Goal: Browse casually

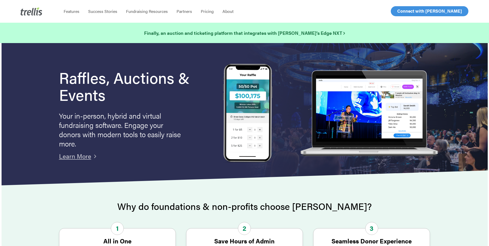
click at [401, 12] on span "Log In" at bounding box center [403, 11] width 12 height 6
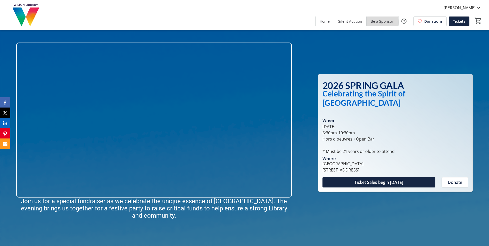
click at [376, 22] on span "Be a Sponsor!" at bounding box center [383, 21] width 24 height 5
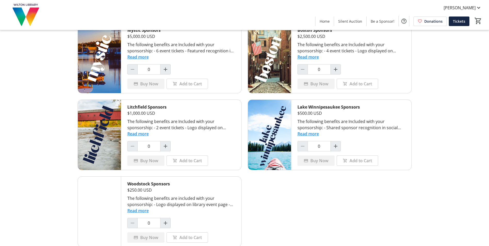
scroll to position [126, 0]
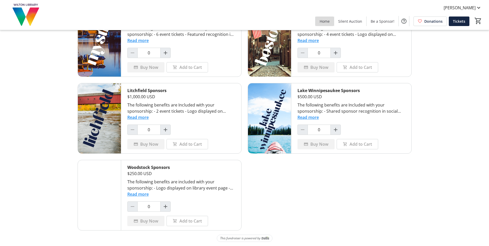
click at [327, 20] on span "Home" at bounding box center [325, 21] width 10 height 5
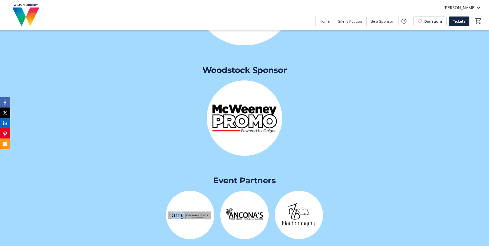
scroll to position [1006, 0]
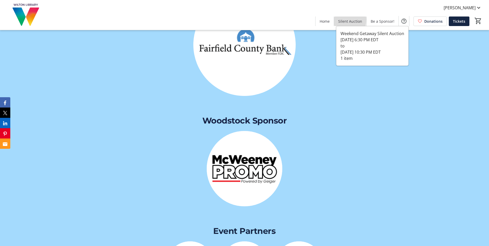
click at [342, 19] on span "Silent Auction" at bounding box center [351, 21] width 24 height 5
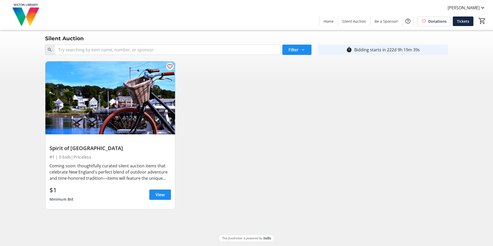
click at [28, 13] on img at bounding box center [26, 15] width 46 height 26
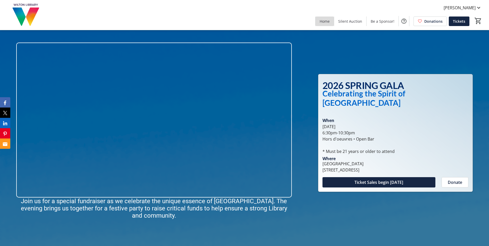
click at [325, 19] on span "Home" at bounding box center [325, 21] width 10 height 5
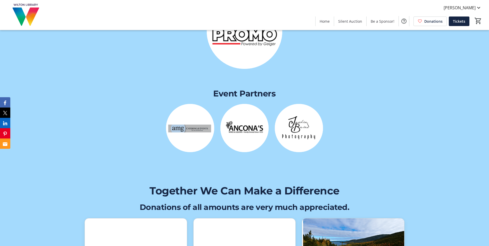
scroll to position [1161, 0]
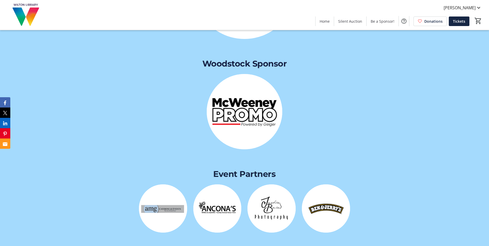
scroll to position [1084, 0]
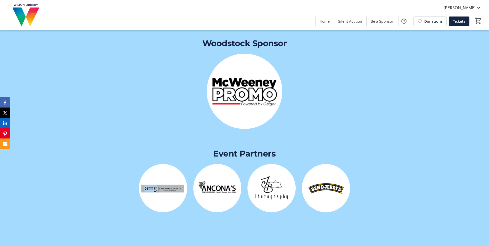
click at [124, 84] on div at bounding box center [245, 101] width 326 height 94
